Goal: Find specific page/section: Find specific page/section

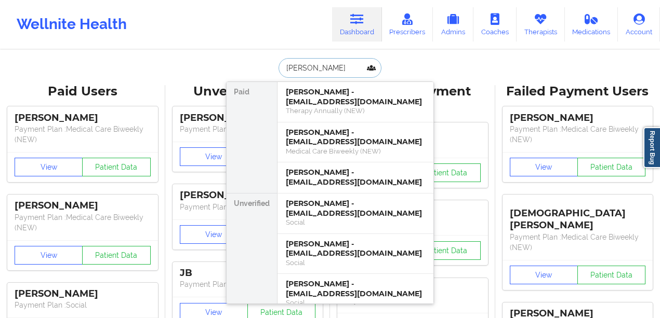
paste input "[EMAIL_ADDRESS][DOMAIN_NAME]"
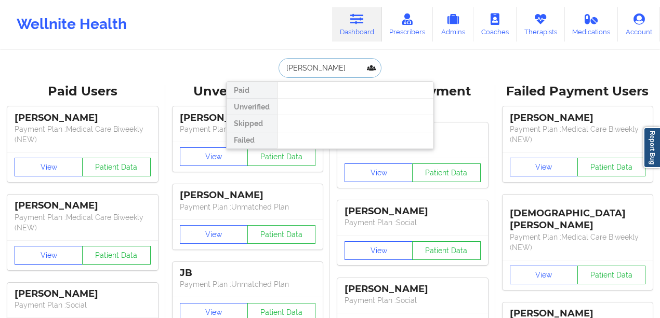
type input "[PERSON_NAME]"
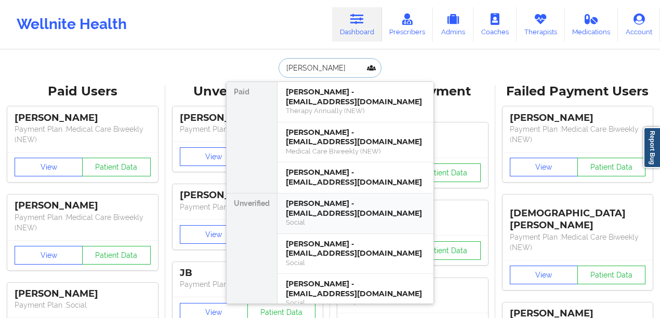
click at [349, 199] on div "[PERSON_NAME] - [EMAIL_ADDRESS][DOMAIN_NAME]" at bounding box center [355, 208] width 139 height 19
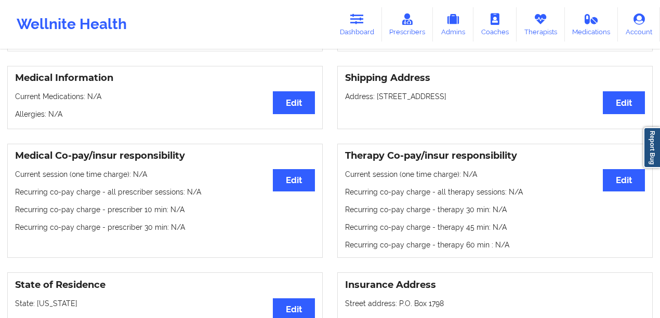
scroll to position [34, 0]
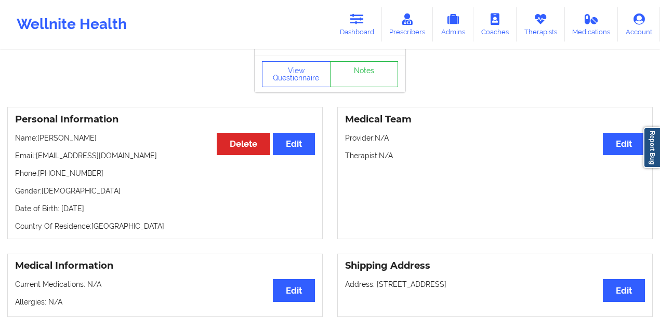
drag, startPoint x: 106, startPoint y: 140, endPoint x: 40, endPoint y: 141, distance: 66.0
click at [40, 141] on p "Name: [PERSON_NAME]" at bounding box center [165, 138] width 300 height 10
copy p "[PERSON_NAME]"
drag, startPoint x: 130, startPoint y: 157, endPoint x: 38, endPoint y: 158, distance: 92.0
click at [38, 158] on p "Email: [EMAIL_ADDRESS][DOMAIN_NAME]" at bounding box center [165, 156] width 300 height 10
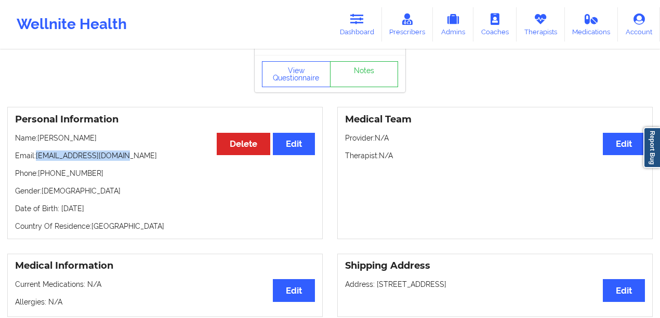
copy p "[EMAIL_ADDRESS][DOMAIN_NAME]"
click at [361, 21] on icon at bounding box center [357, 19] width 14 height 11
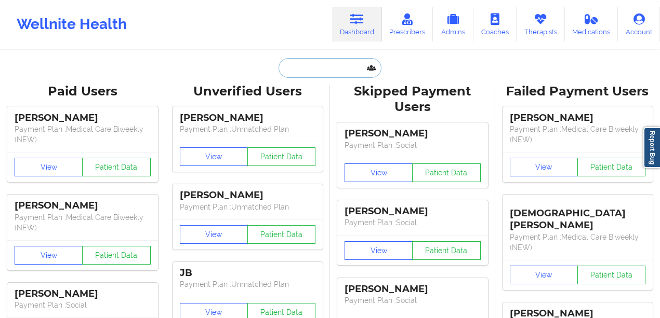
click at [314, 73] on input "text" at bounding box center [329, 68] width 103 height 20
paste input "[EMAIL_ADDRESS][DOMAIN_NAME]"
type input "[EMAIL_ADDRESS][DOMAIN_NAME]"
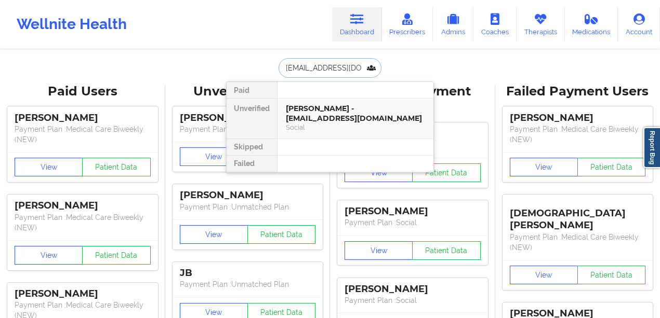
click at [337, 104] on div "[PERSON_NAME] - [EMAIL_ADDRESS][DOMAIN_NAME]" at bounding box center [355, 113] width 139 height 19
